Goal: Task Accomplishment & Management: Use online tool/utility

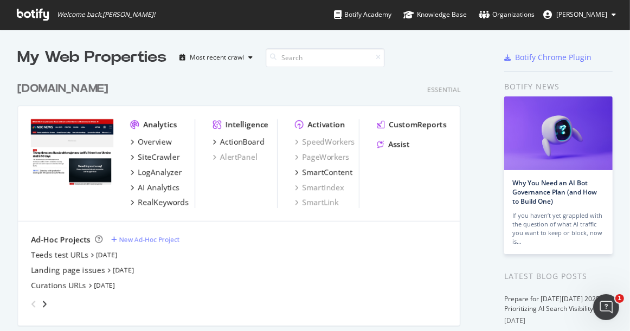
click at [49, 85] on div "[DOMAIN_NAME]" at bounding box center [62, 89] width 91 height 16
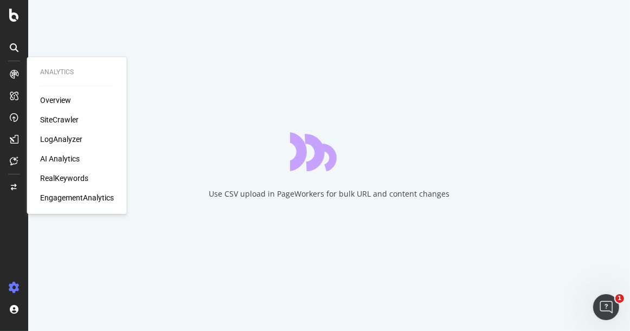
click at [75, 140] on div "LogAnalyzer" at bounding box center [61, 139] width 42 height 11
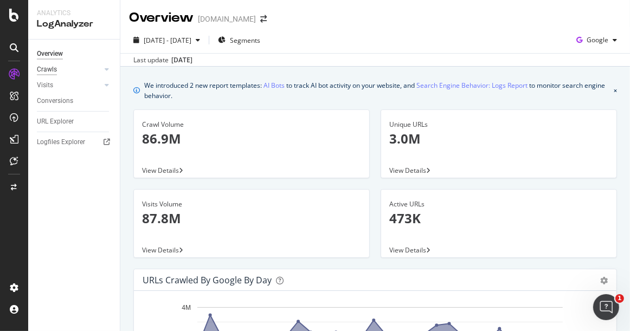
click at [49, 67] on div "Crawls" at bounding box center [47, 69] width 20 height 11
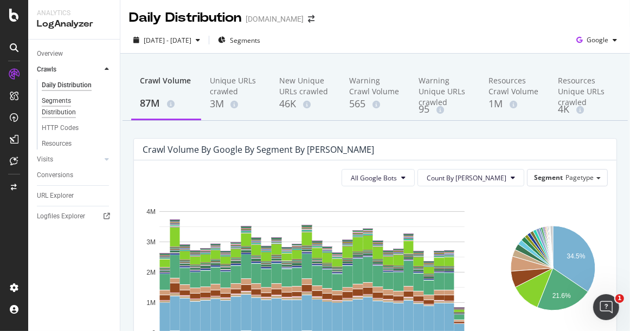
click at [59, 109] on div "Segments Distribution" at bounding box center [72, 106] width 60 height 23
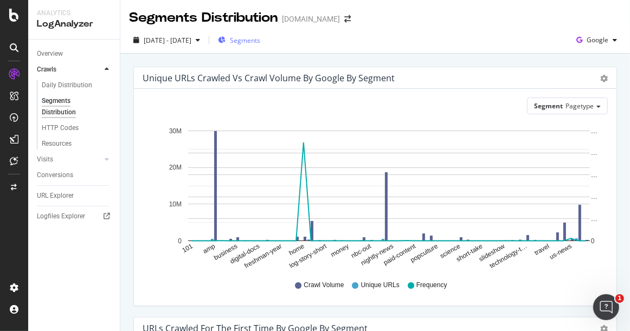
click at [260, 42] on span "Segments" at bounding box center [245, 40] width 30 height 9
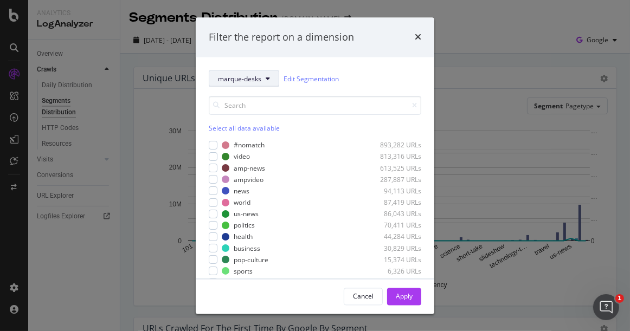
click at [249, 75] on span "marque-desks" at bounding box center [239, 78] width 43 height 9
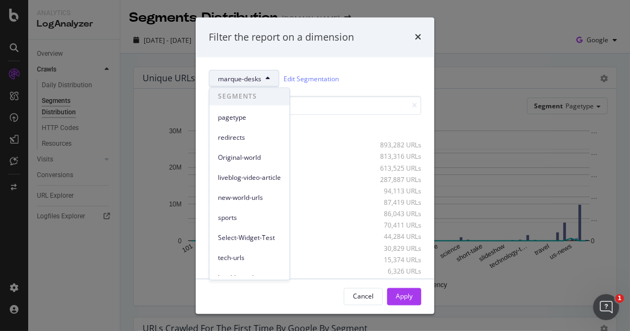
click at [115, 51] on div "Filter the report on a dimension marque-desks Edit Segmentation Select all data…" at bounding box center [315, 165] width 630 height 331
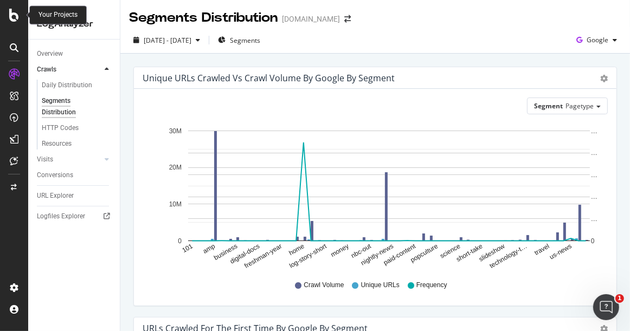
click at [15, 17] on icon at bounding box center [14, 15] width 10 height 13
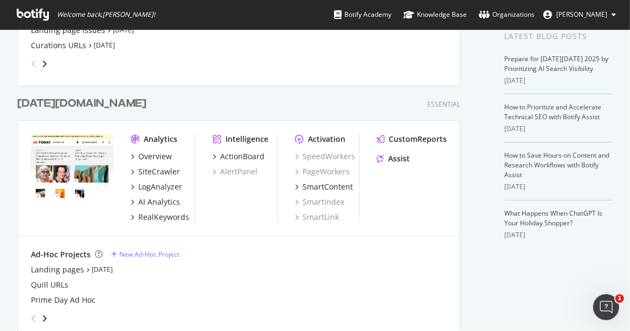
scroll to position [241, 0]
click at [44, 102] on div "[DATE][DOMAIN_NAME]" at bounding box center [81, 103] width 129 height 16
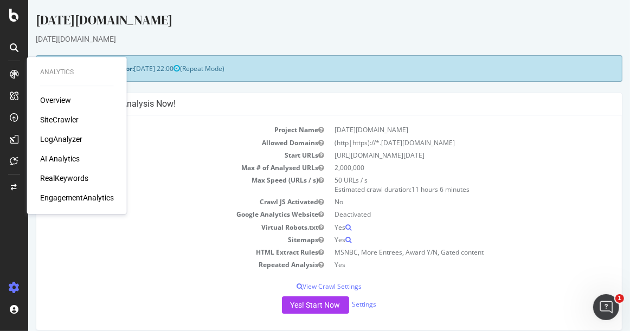
click at [75, 141] on div "LogAnalyzer" at bounding box center [61, 139] width 42 height 11
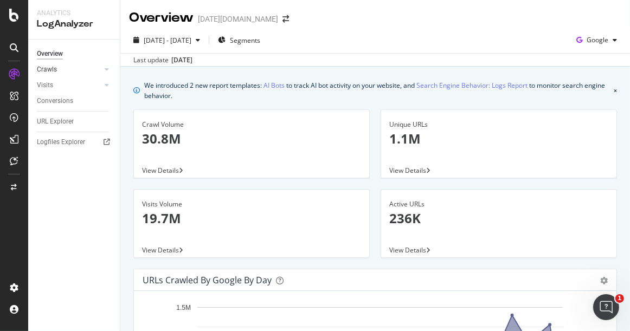
click at [71, 70] on link "Crawls" at bounding box center [69, 69] width 64 height 11
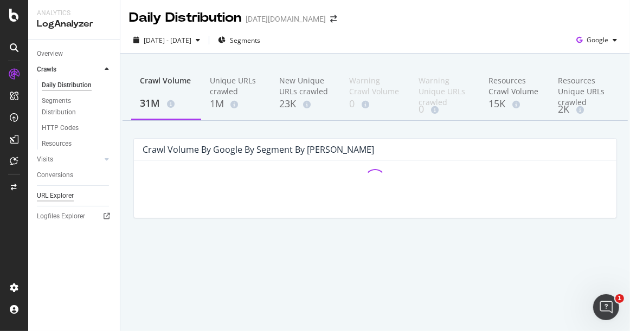
click at [60, 196] on div "URL Explorer" at bounding box center [55, 195] width 37 height 11
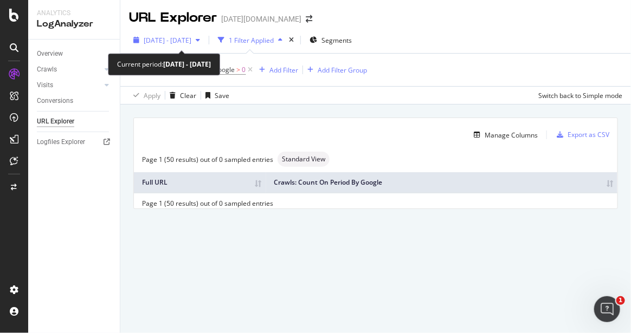
click at [204, 40] on div "button" at bounding box center [197, 40] width 13 height 7
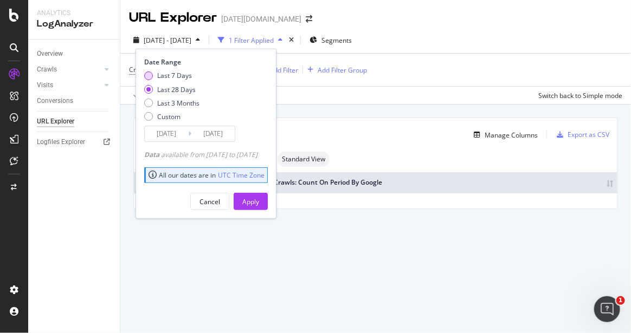
click at [145, 75] on div "Last 7 Days" at bounding box center [148, 76] width 9 height 9
type input "[DATE]"
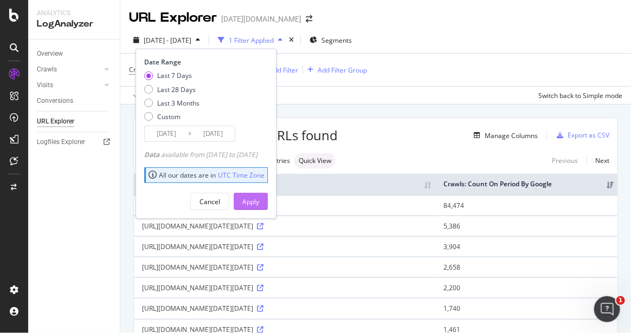
click at [268, 198] on button "Apply" at bounding box center [251, 201] width 34 height 17
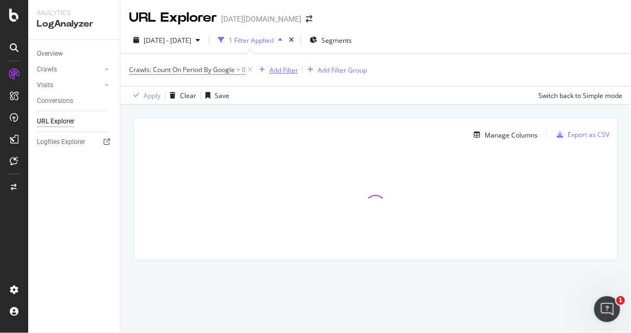
click at [278, 64] on div "Add Filter" at bounding box center [276, 70] width 43 height 12
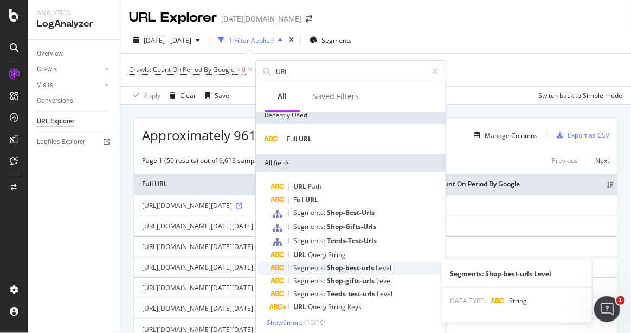
scroll to position [7, 0]
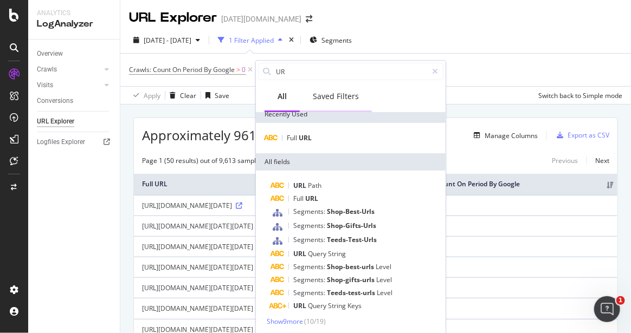
type input "U"
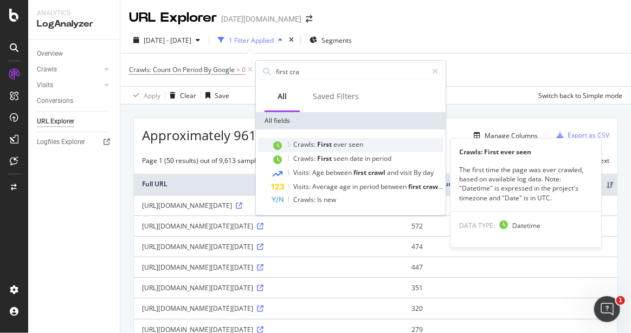
type input "first cra"
click at [358, 140] on span "seen" at bounding box center [355, 144] width 15 height 9
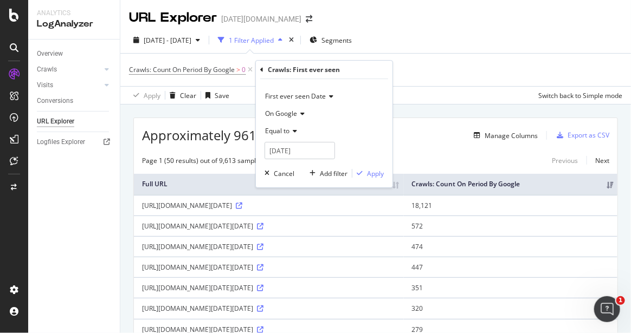
click at [295, 131] on icon at bounding box center [293, 131] width 8 height 7
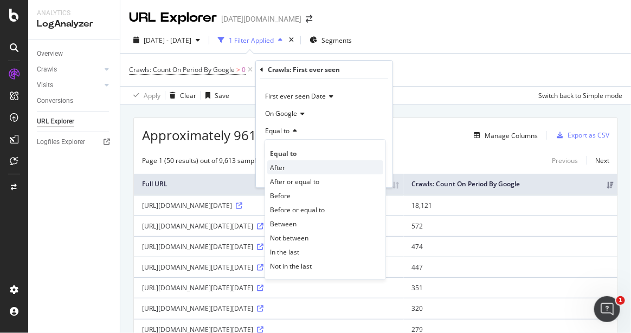
click at [289, 170] on div "After" at bounding box center [325, 167] width 116 height 14
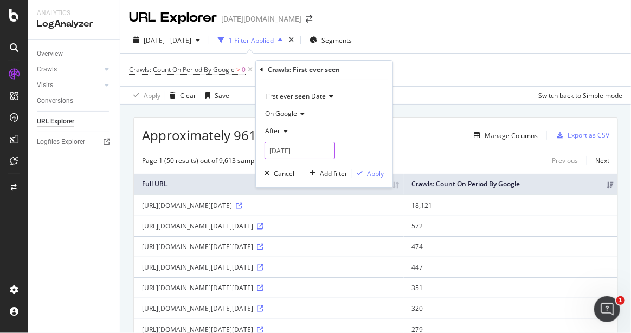
click at [303, 151] on input "[DATE]" at bounding box center [299, 150] width 70 height 17
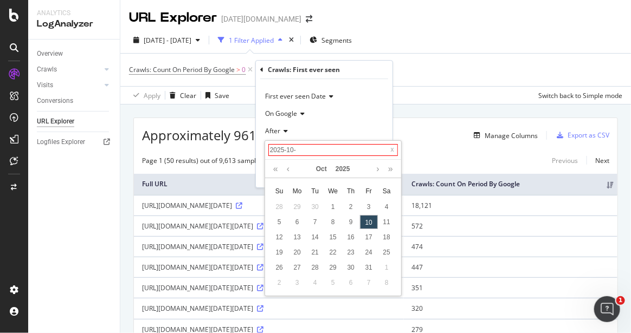
type input "2025-10-0"
type input "[DATE]"
click at [337, 207] on div "1" at bounding box center [333, 207] width 18 height 14
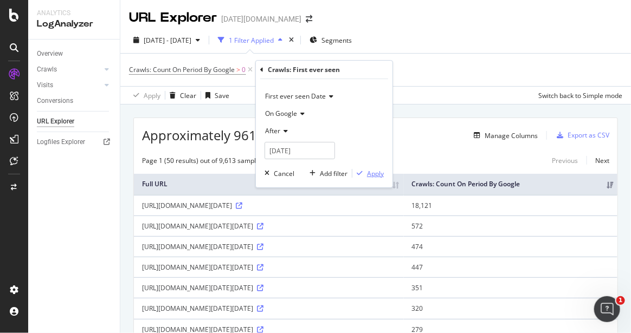
click at [378, 171] on div "Apply" at bounding box center [375, 173] width 17 height 9
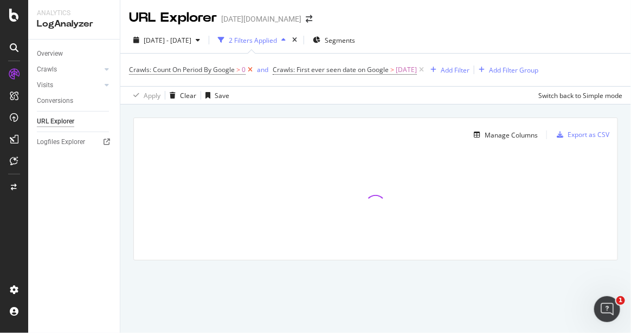
click at [251, 68] on icon at bounding box center [249, 69] width 9 height 11
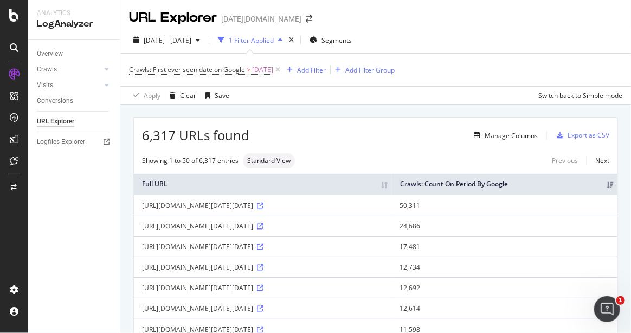
click at [58, 219] on div "Overview Crawls Daily Distribution Segments Distribution HTTP Codes Resources V…" at bounding box center [74, 187] width 92 height 294
click at [263, 203] on icon at bounding box center [260, 206] width 7 height 7
click at [310, 67] on div "Add Filter" at bounding box center [311, 70] width 29 height 9
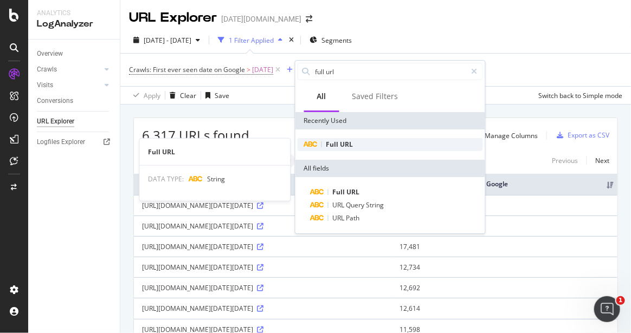
type input "full url"
click at [374, 143] on div "Full URL" at bounding box center [389, 144] width 185 height 13
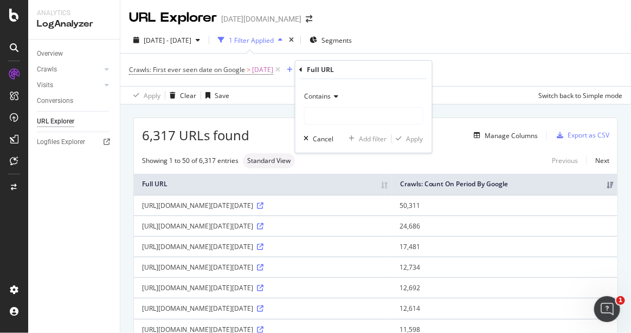
drag, startPoint x: 339, startPoint y: 91, endPoint x: 338, endPoint y: 98, distance: 6.6
click at [338, 92] on div "Contains" at bounding box center [363, 96] width 119 height 17
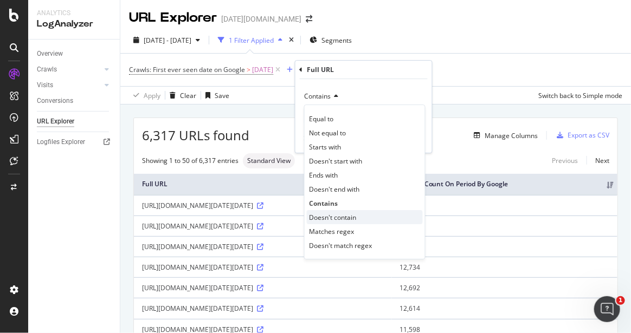
click at [363, 221] on div "Doesn't contain" at bounding box center [365, 217] width 116 height 14
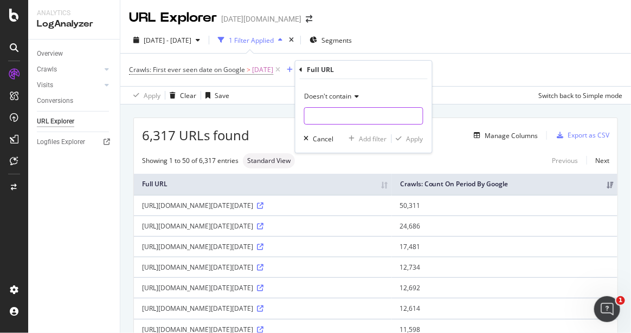
click at [340, 111] on input "text" at bounding box center [363, 115] width 118 height 17
type input "/amp/"
click at [409, 137] on div "Apply" at bounding box center [414, 138] width 17 height 9
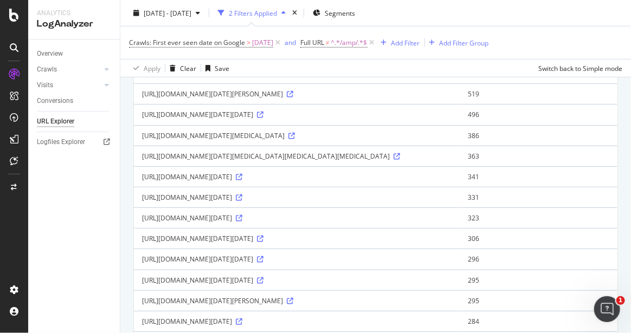
scroll to position [161, 0]
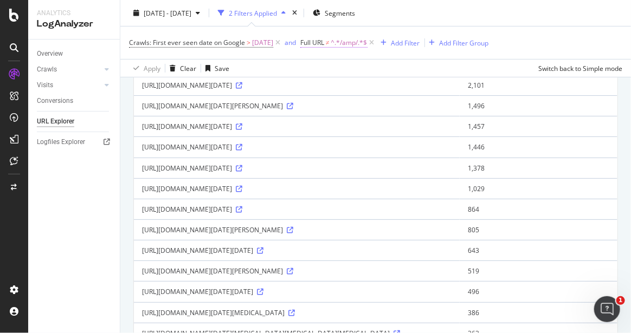
click at [365, 39] on span "^.*/amp/.*$" at bounding box center [349, 42] width 36 height 15
click at [46, 217] on div "Overview Crawls Daily Distribution Segments Distribution HTTP Codes Resources V…" at bounding box center [74, 187] width 92 height 294
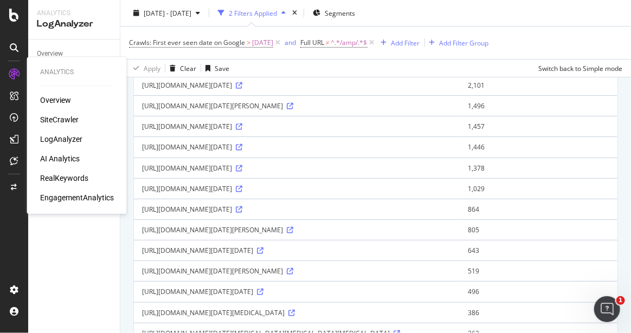
click at [63, 141] on div "LogAnalyzer" at bounding box center [61, 139] width 42 height 11
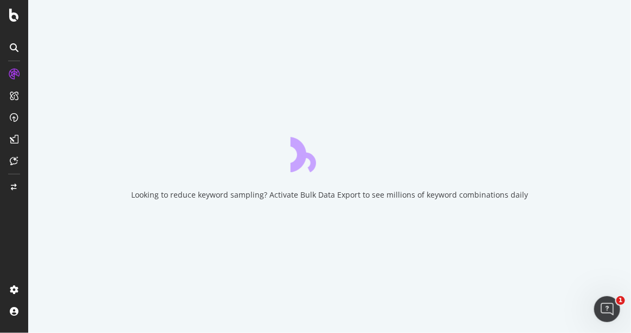
click at [556, 67] on div "Looking to reduce keyword sampling? Activate Bulk Data Export to see millions o…" at bounding box center [329, 166] width 602 height 333
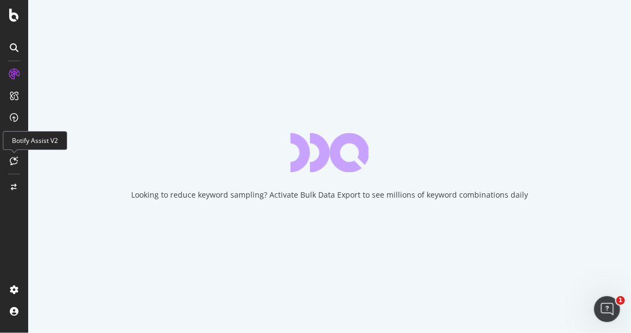
click at [17, 141] on div "Botify Assist V2" at bounding box center [35, 140] width 64 height 19
click at [165, 115] on div "Looking to reduce keyword sampling? Activate Bulk Data Export to see millions o…" at bounding box center [329, 166] width 602 height 333
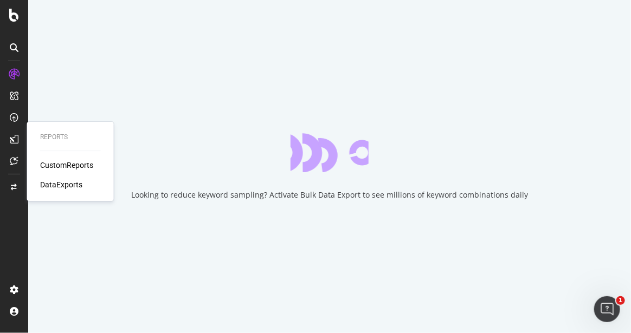
click at [15, 137] on icon at bounding box center [14, 139] width 9 height 9
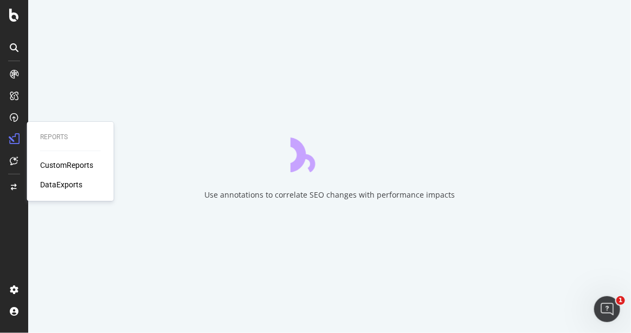
click at [63, 165] on div "CustomReports" at bounding box center [66, 165] width 53 height 11
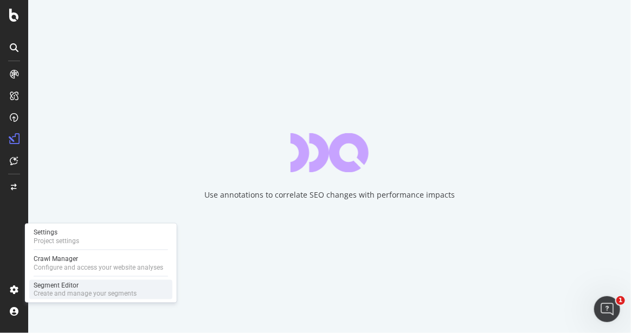
click at [74, 285] on div "Segment Editor" at bounding box center [85, 285] width 103 height 9
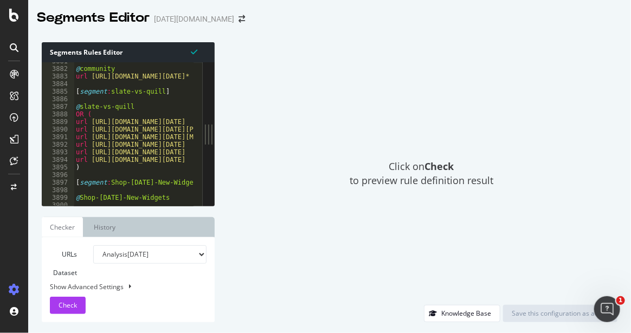
scroll to position [17354, 0]
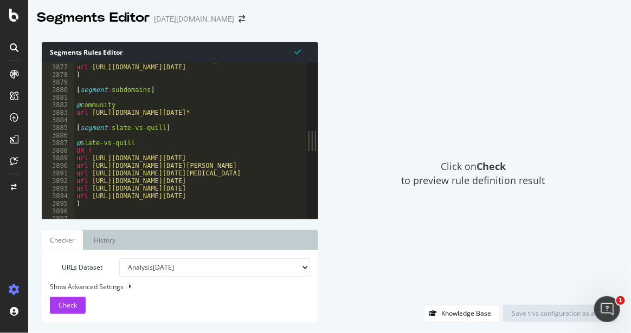
drag, startPoint x: 211, startPoint y: 133, endPoint x: 318, endPoint y: 136, distance: 106.8
click at [318, 136] on div "Segments Rules Editor 3876 3877 3878 3879 3880 3881 3882 3883 3884 3885 3886 38…" at bounding box center [329, 182] width 602 height 302
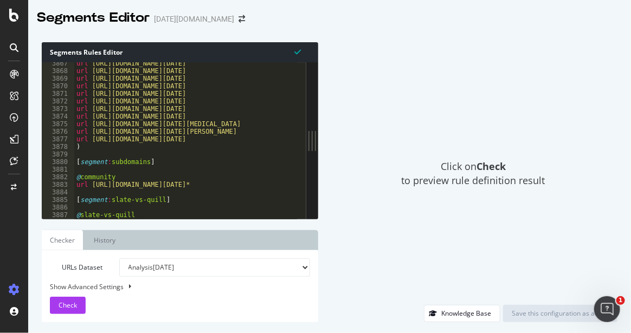
scroll to position [17332, 0]
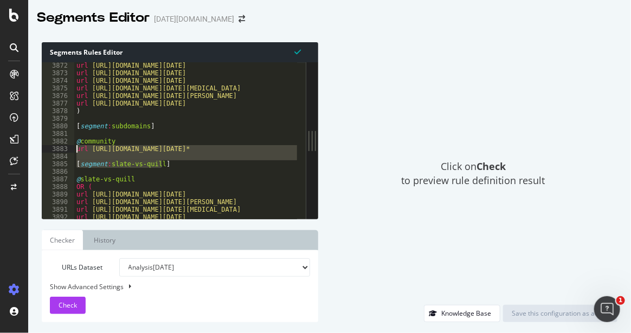
drag, startPoint x: 167, startPoint y: 161, endPoint x: 74, endPoint y: 146, distance: 94.4
click at [74, 146] on div "url [URL][DOMAIN_NAME][DATE] url [URL][DOMAIN_NAME][DATE] url [URL][DOMAIN_NAME…" at bounding box center [280, 143] width 412 height 163
type textarea "url [URL][DOMAIN_NAME][DATE]*"
click at [157, 136] on div "url [URL][DOMAIN_NAME][DATE] url [URL][DOMAIN_NAME][DATE] url [URL][DOMAIN_NAME…" at bounding box center [280, 143] width 412 height 163
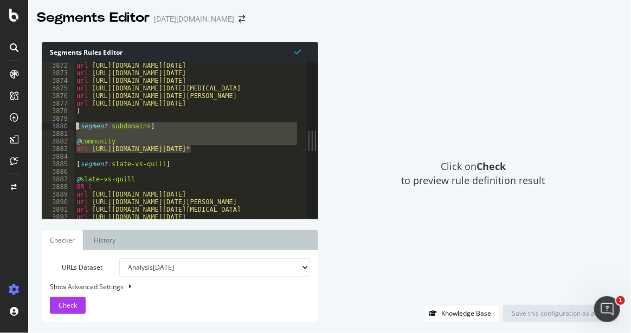
drag, startPoint x: 208, startPoint y: 153, endPoint x: 75, endPoint y: 129, distance: 134.8
click at [75, 129] on div "url [URL][DOMAIN_NAME][DATE] url [URL][DOMAIN_NAME][DATE] url [URL][DOMAIN_NAME…" at bounding box center [280, 143] width 412 height 163
type textarea "[segment:subdomains]"
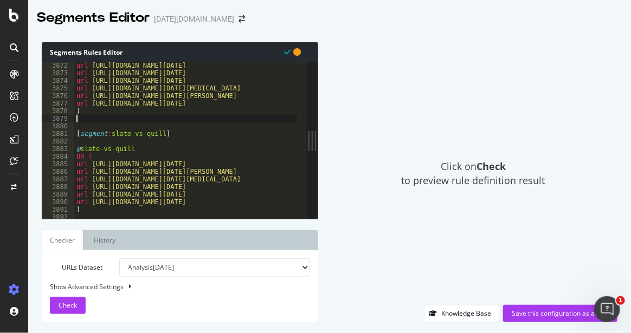
type textarea ")"
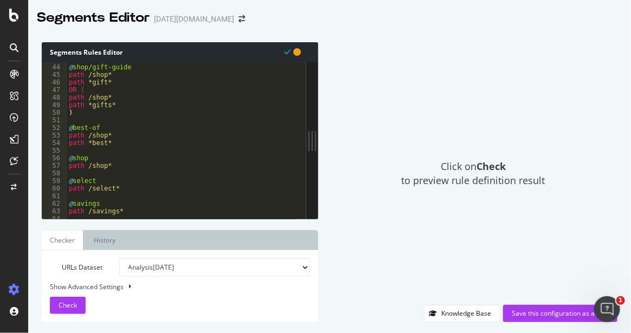
scroll to position [192, 0]
click at [84, 120] on div "@ shop/gift-guide path /shop* path *gift* OR ( path /shop* path *gifts* ) @ bes…" at bounding box center [273, 137] width 412 height 163
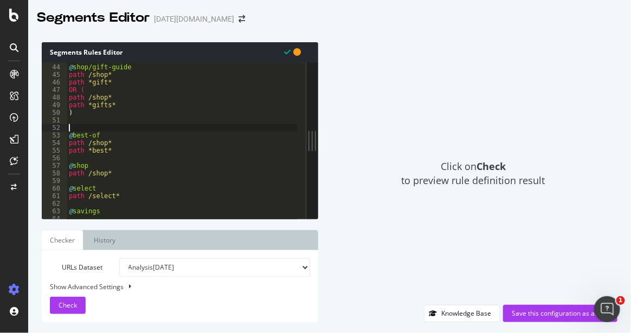
paste textarea "url [URL][DOMAIN_NAME][DATE]*"
type textarea "url [URL][DOMAIN_NAME][DATE]*"
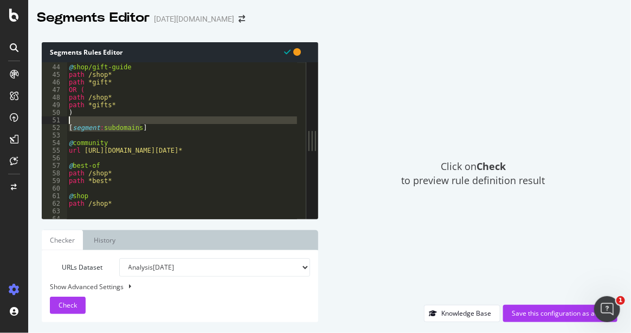
drag, startPoint x: 150, startPoint y: 128, endPoint x: 61, endPoint y: 121, distance: 89.7
click at [61, 121] on div "43 44 45 46 47 48 49 50 51 52 53 54 55 56 57 58 59 60 61 62 63 64 65 66 @ shop/…" at bounding box center [174, 140] width 264 height 157
type textarea "[segment:subdomains]"
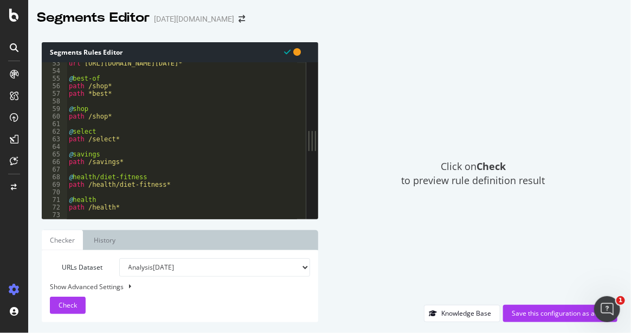
scroll to position [277, 0]
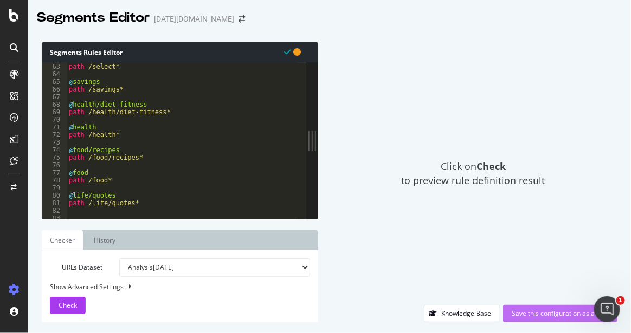
type textarea ")"
click at [523, 308] on div "Save this configuration as active" at bounding box center [559, 314] width 97 height 16
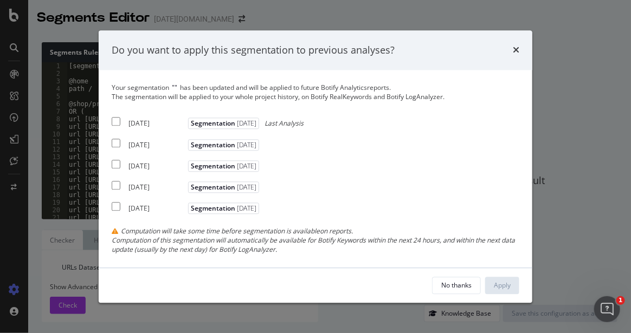
click at [114, 120] on input "modal" at bounding box center [116, 122] width 9 height 9
checkbox input "true"
click at [503, 287] on div "Apply" at bounding box center [502, 285] width 17 height 9
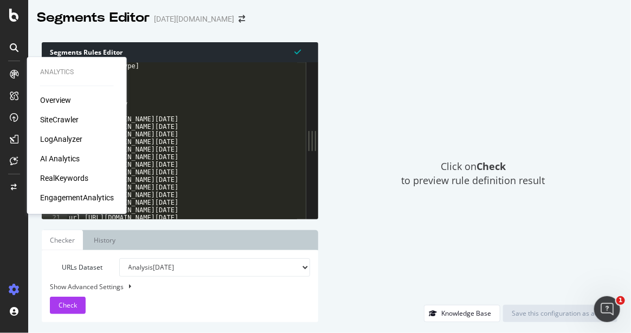
click at [72, 141] on div "LogAnalyzer" at bounding box center [61, 139] width 42 height 11
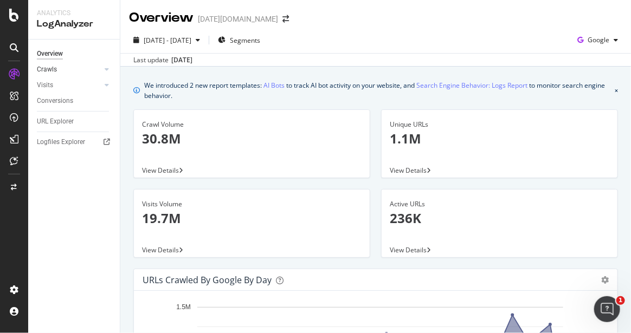
click at [96, 69] on div at bounding box center [95, 69] width 11 height 11
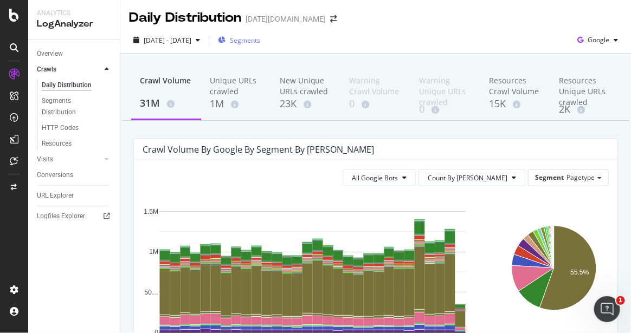
click at [260, 41] on span "Segments" at bounding box center [245, 40] width 30 height 9
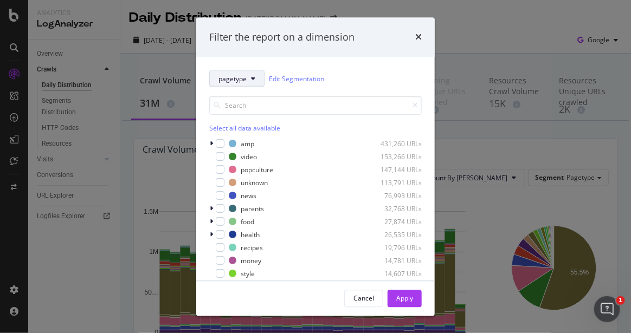
click at [237, 77] on span "pagetype" at bounding box center [232, 78] width 28 height 9
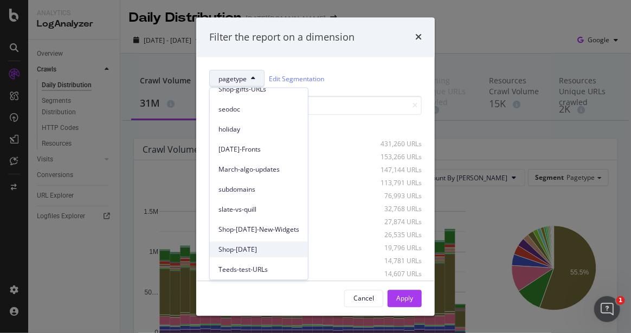
scroll to position [109, 0]
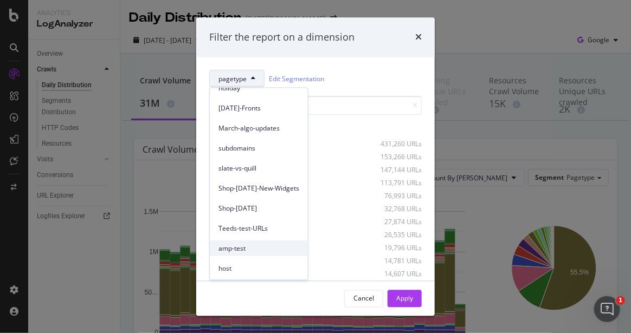
click at [242, 245] on span "amp-test" at bounding box center [258, 249] width 81 height 10
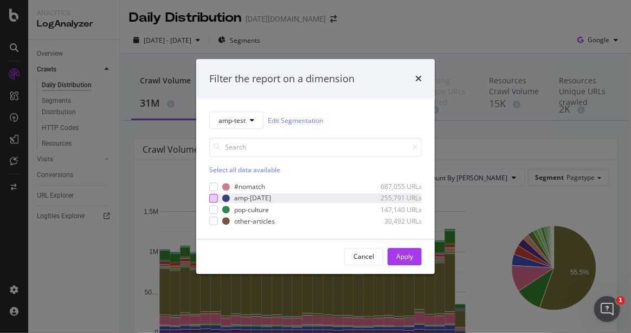
click at [211, 196] on div "modal" at bounding box center [213, 198] width 9 height 9
click at [214, 210] on div "modal" at bounding box center [213, 209] width 9 height 9
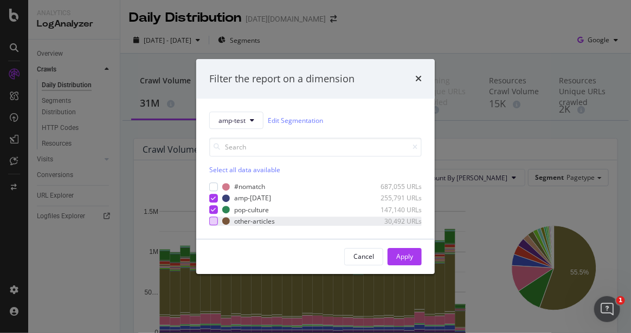
click at [214, 222] on div "modal" at bounding box center [213, 221] width 9 height 9
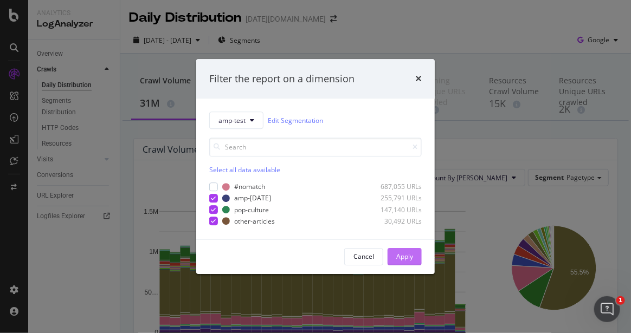
click at [404, 256] on div "Apply" at bounding box center [404, 256] width 17 height 9
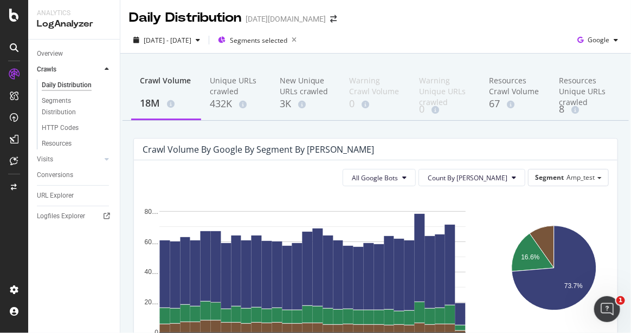
click at [403, 39] on div "[DATE] - [DATE] Segments selected Google" at bounding box center [375, 42] width 510 height 22
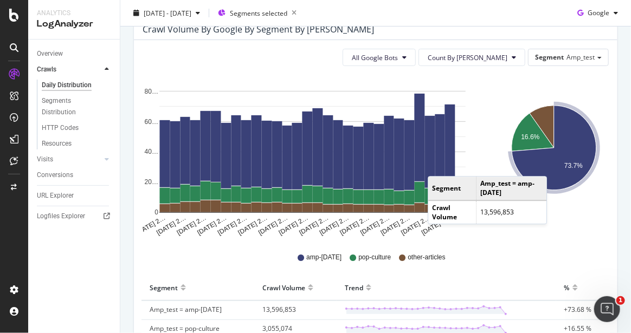
click at [549, 166] on icon "A chart." at bounding box center [553, 148] width 85 height 85
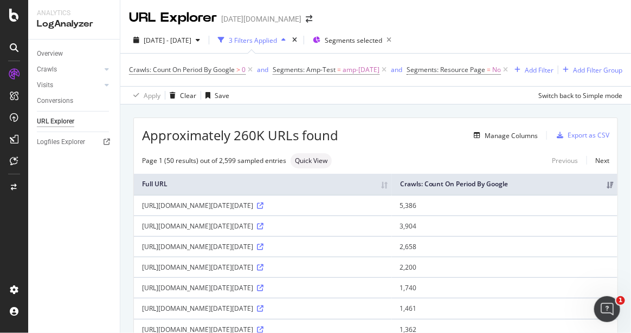
click at [351, 99] on div "Apply Clear Save Switch back to Simple mode" at bounding box center [375, 95] width 510 height 18
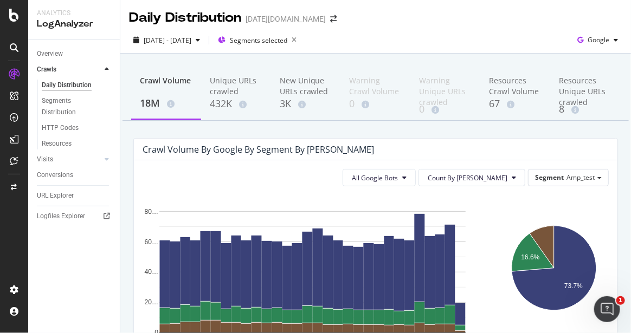
click at [543, 17] on div "Daily Distribution [DATE][DOMAIN_NAME]" at bounding box center [375, 13] width 510 height 27
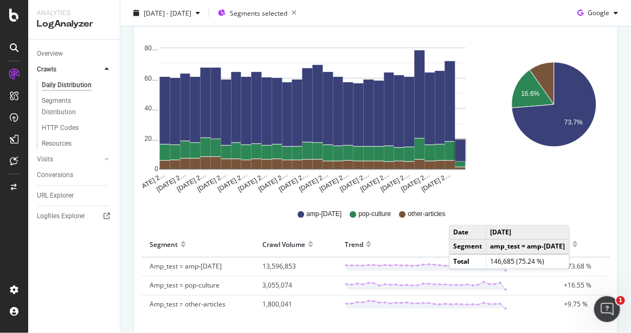
scroll to position [180, 0]
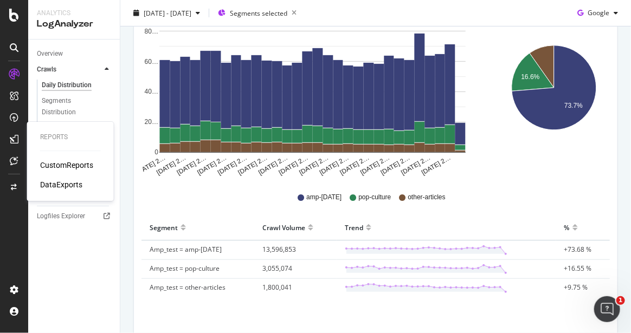
click at [64, 166] on div "CustomReports" at bounding box center [66, 165] width 53 height 11
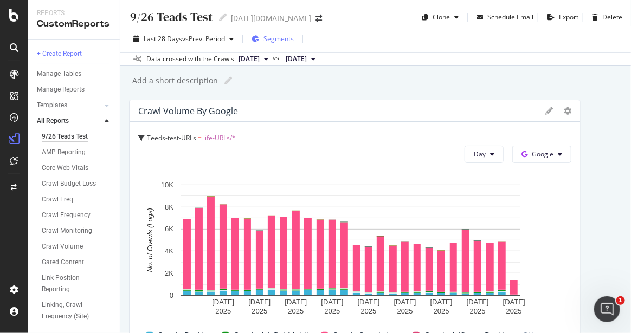
click at [265, 36] on span "Segments" at bounding box center [278, 38] width 30 height 9
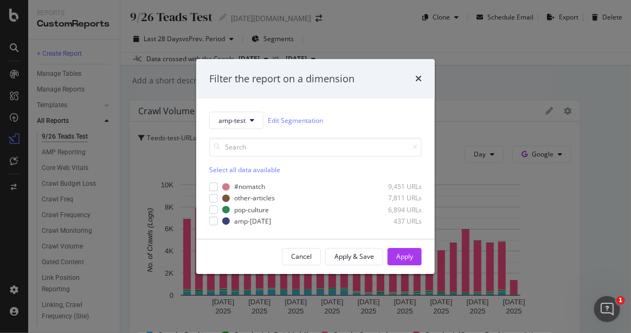
click at [68, 151] on div "Filter the report on a dimension amp-test Edit Segmentation Select all data ava…" at bounding box center [315, 166] width 631 height 333
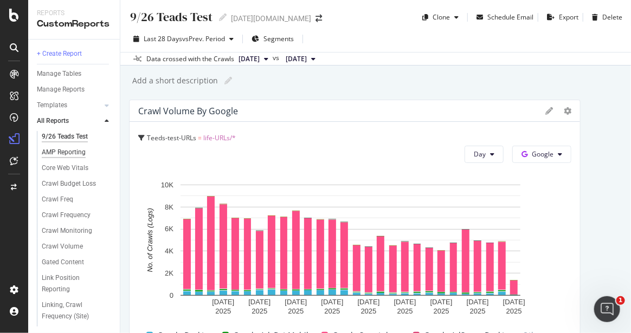
click at [75, 154] on div "AMP Reporting" at bounding box center [64, 152] width 44 height 11
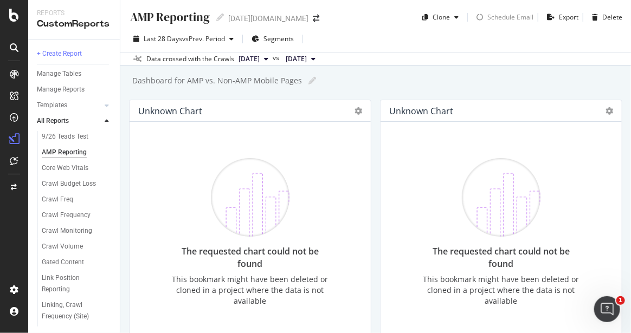
drag, startPoint x: 23, startPoint y: 198, endPoint x: 420, endPoint y: 88, distance: 412.1
click at [420, 88] on div "Dashboard for AMP vs. Non-AMP Mobile Pages Dashboard for AMP vs. Non-AMP Mobile…" at bounding box center [381, 81] width 500 height 16
click at [280, 38] on span "Segments" at bounding box center [278, 38] width 30 height 9
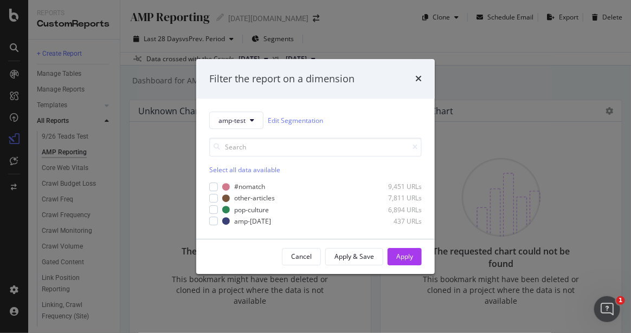
click at [131, 202] on div "Filter the report on a dimension amp-test Edit Segmentation Select all data ava…" at bounding box center [315, 166] width 631 height 333
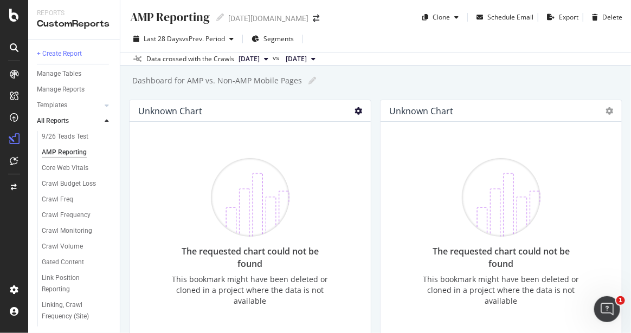
click at [354, 113] on icon at bounding box center [358, 111] width 8 height 8
click at [354, 107] on icon at bounding box center [358, 111] width 8 height 8
click at [354, 115] on div at bounding box center [358, 111] width 8 height 11
click at [354, 112] on icon at bounding box center [358, 111] width 8 height 8
click at [313, 21] on icon "arrow-right-arrow-left" at bounding box center [316, 19] width 7 height 8
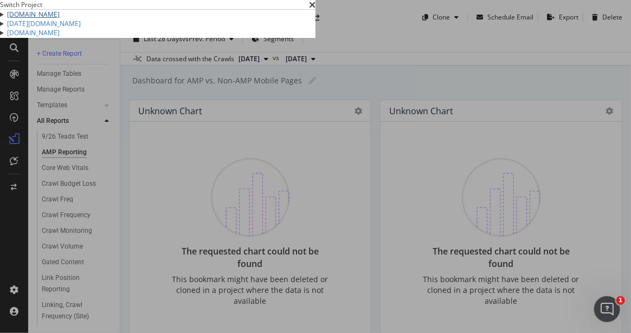
click at [54, 19] on link "[DOMAIN_NAME]" at bounding box center [33, 14] width 53 height 9
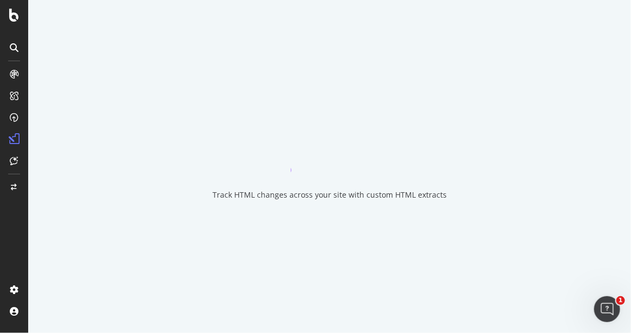
click at [409, 69] on div "Track HTML changes across your site with custom HTML extracts" at bounding box center [329, 166] width 602 height 333
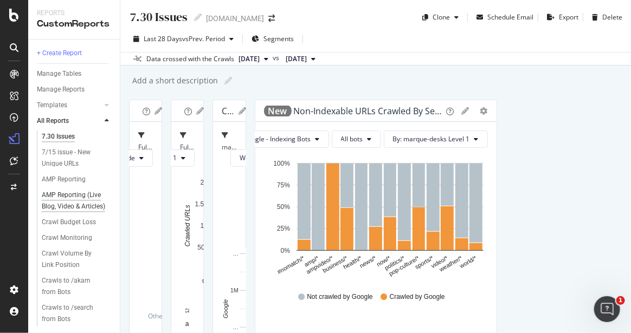
click at [70, 206] on div "AMP Reporting (Live Blog, Video & Articles)" at bounding box center [74, 201] width 65 height 23
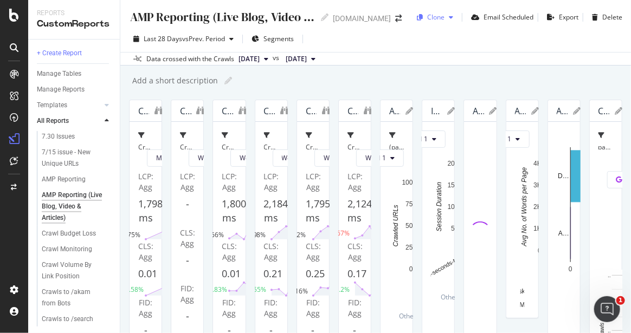
click at [436, 13] on div "Clone" at bounding box center [435, 16] width 17 height 9
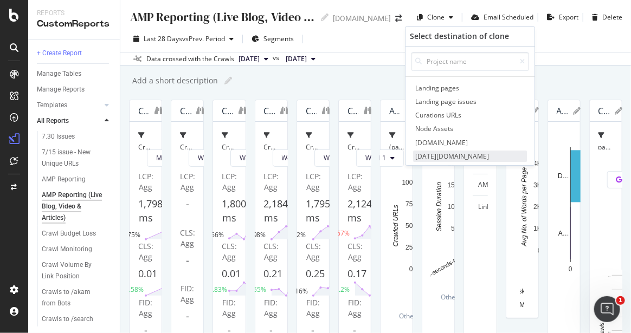
click at [450, 158] on span "[DATE][DOMAIN_NAME]" at bounding box center [470, 156] width 114 height 11
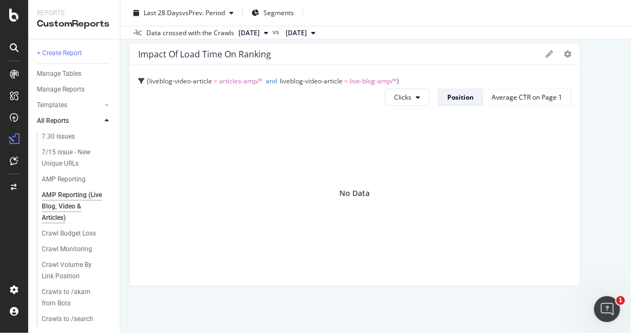
scroll to position [662, 0]
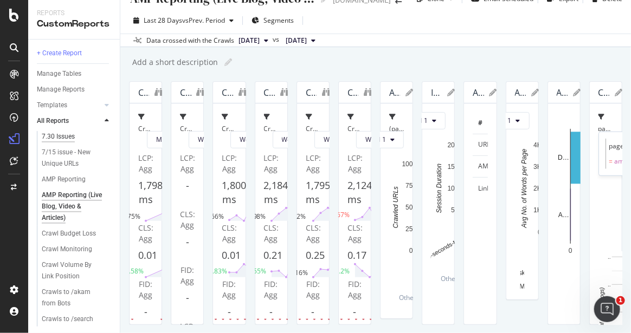
scroll to position [0, 0]
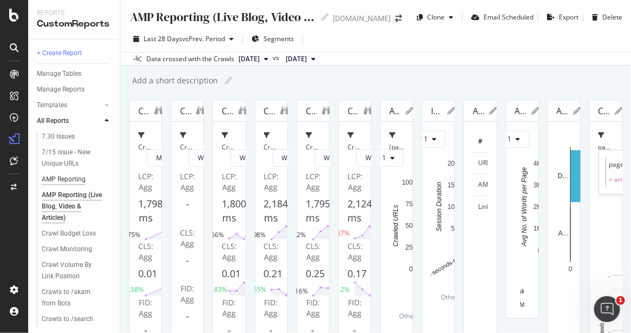
click at [73, 177] on div "AMP Reporting" at bounding box center [64, 179] width 44 height 11
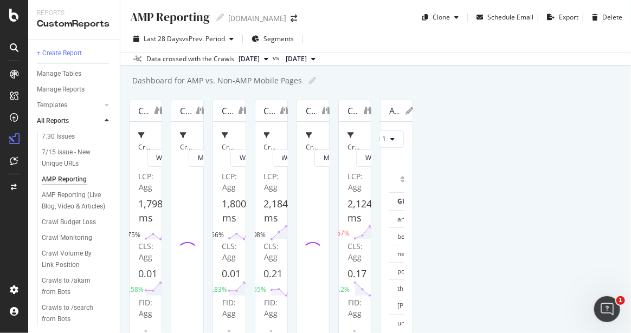
click at [498, 85] on div "Dashboard for AMP vs. Non-AMP Mobile Pages Dashboard for AMP vs. Non-AMP Mobile…" at bounding box center [381, 81] width 500 height 16
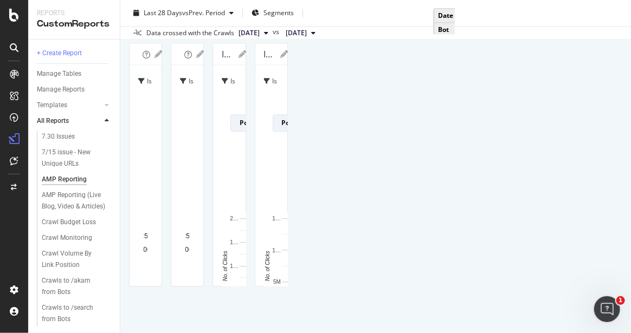
scroll to position [1565, 0]
click at [263, 15] on div "Segments" at bounding box center [272, 13] width 42 height 16
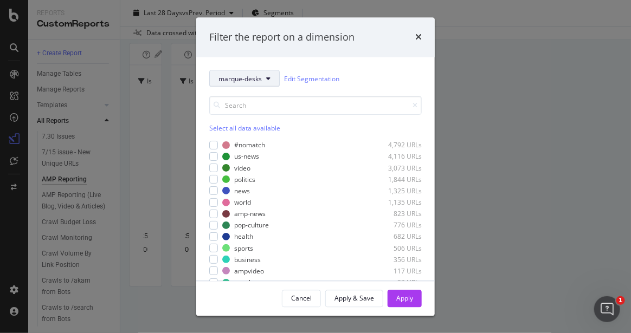
click at [257, 79] on span "marque-desks" at bounding box center [239, 78] width 43 height 9
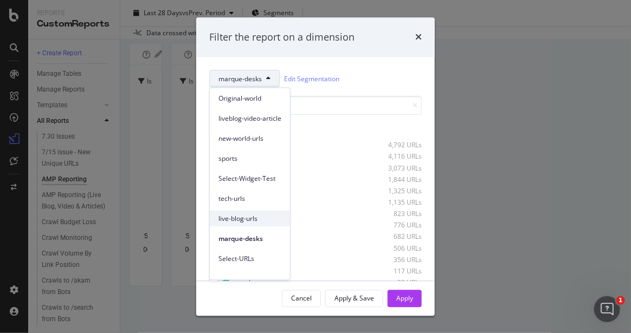
scroll to position [89, 0]
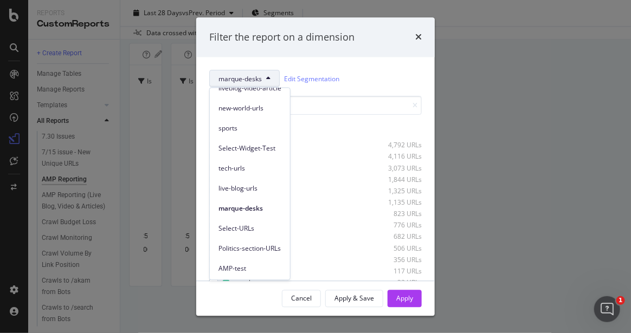
click at [550, 62] on div "Filter the report on a dimension marque-desks Edit Segmentation Select all data…" at bounding box center [315, 166] width 631 height 333
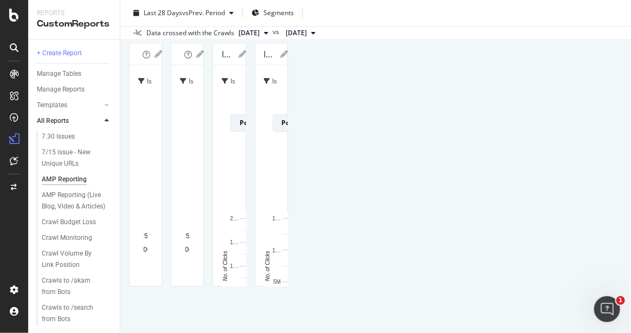
scroll to position [2106, 0]
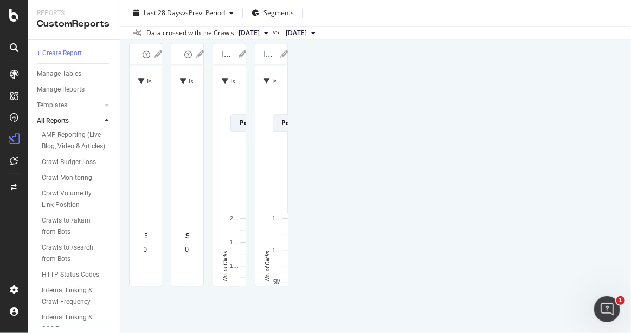
scroll to position [2287, 0]
click at [611, 39] on div "Last 28 Days vs Prev. Period Segments Data crossed with the Crawls [DATE] vs [D…" at bounding box center [375, 20] width 510 height 40
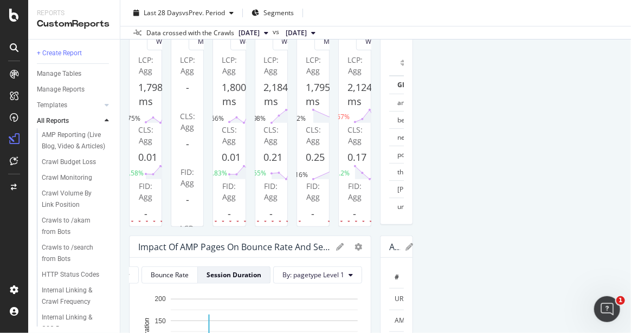
scroll to position [4, 0]
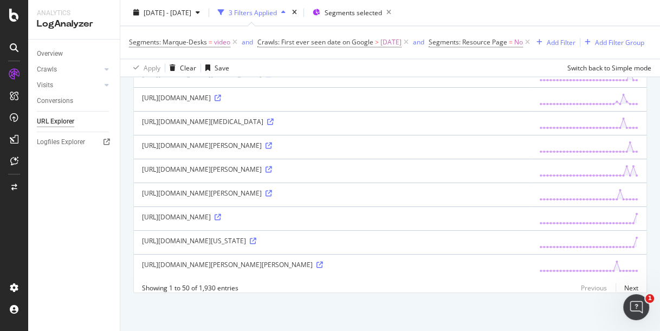
scroll to position [1411, 0]
click at [619, 288] on link "Next" at bounding box center [626, 288] width 23 height 16
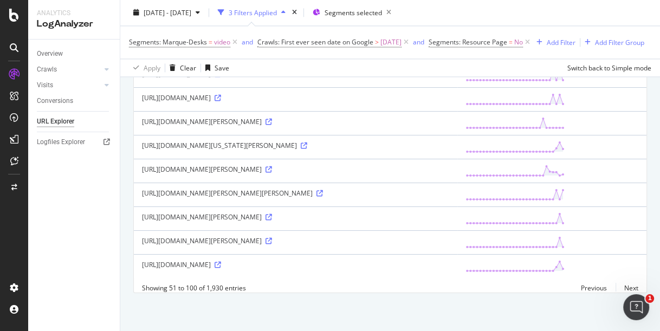
scroll to position [1391, 0]
click at [620, 287] on link "Next" at bounding box center [626, 288] width 23 height 16
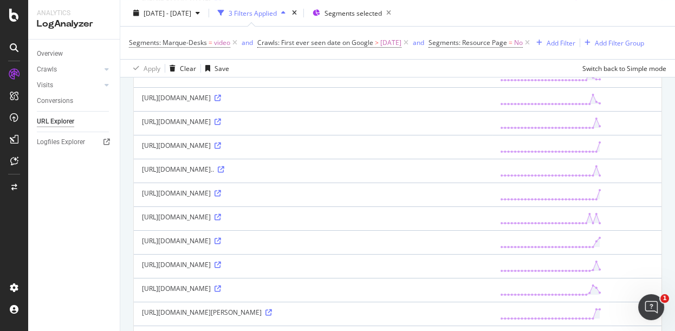
scroll to position [1065, 0]
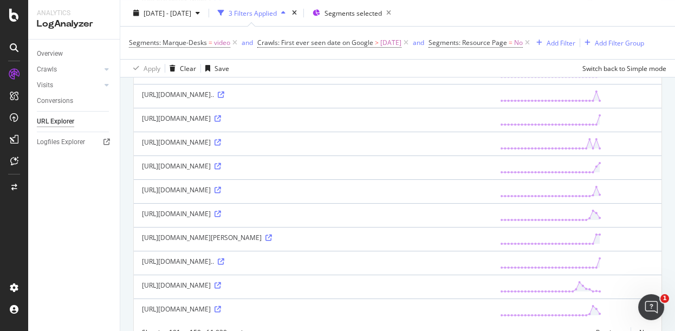
click at [377, 123] on div "https://www.nbcnews.com/nightly-news/video/-fa%3Cstrong%3Ethe%3C/strong%3Er-of-…" at bounding box center [313, 118] width 342 height 9
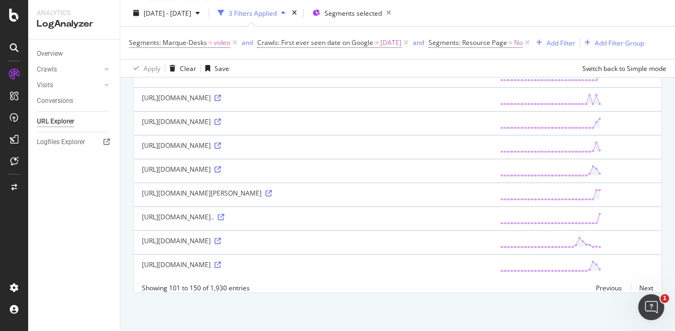
scroll to position [1213, 0]
